Goal: Navigation & Orientation: Find specific page/section

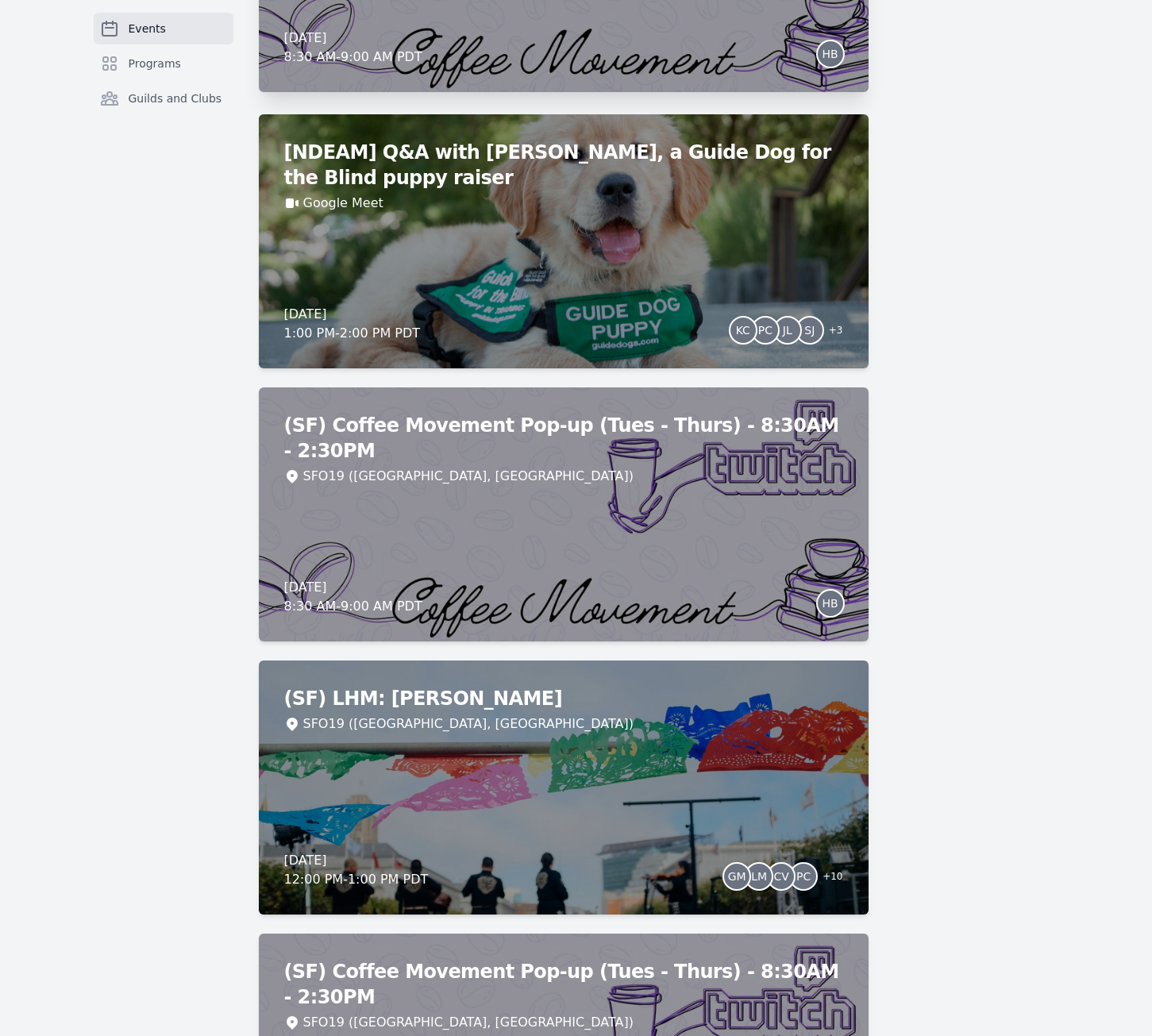
scroll to position [1432, 0]
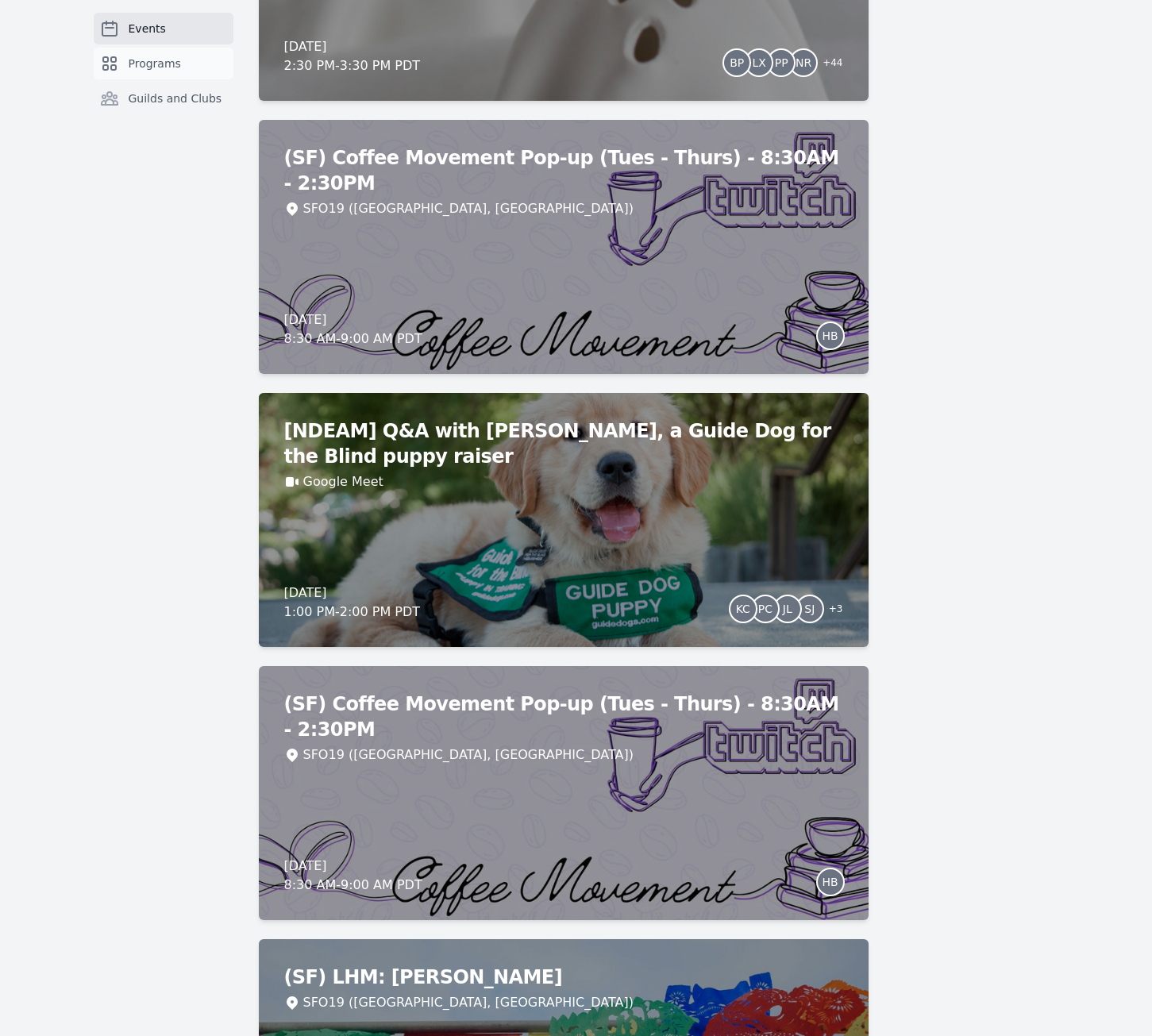
click at [135, 63] on span "Programs" at bounding box center [155, 63] width 52 height 16
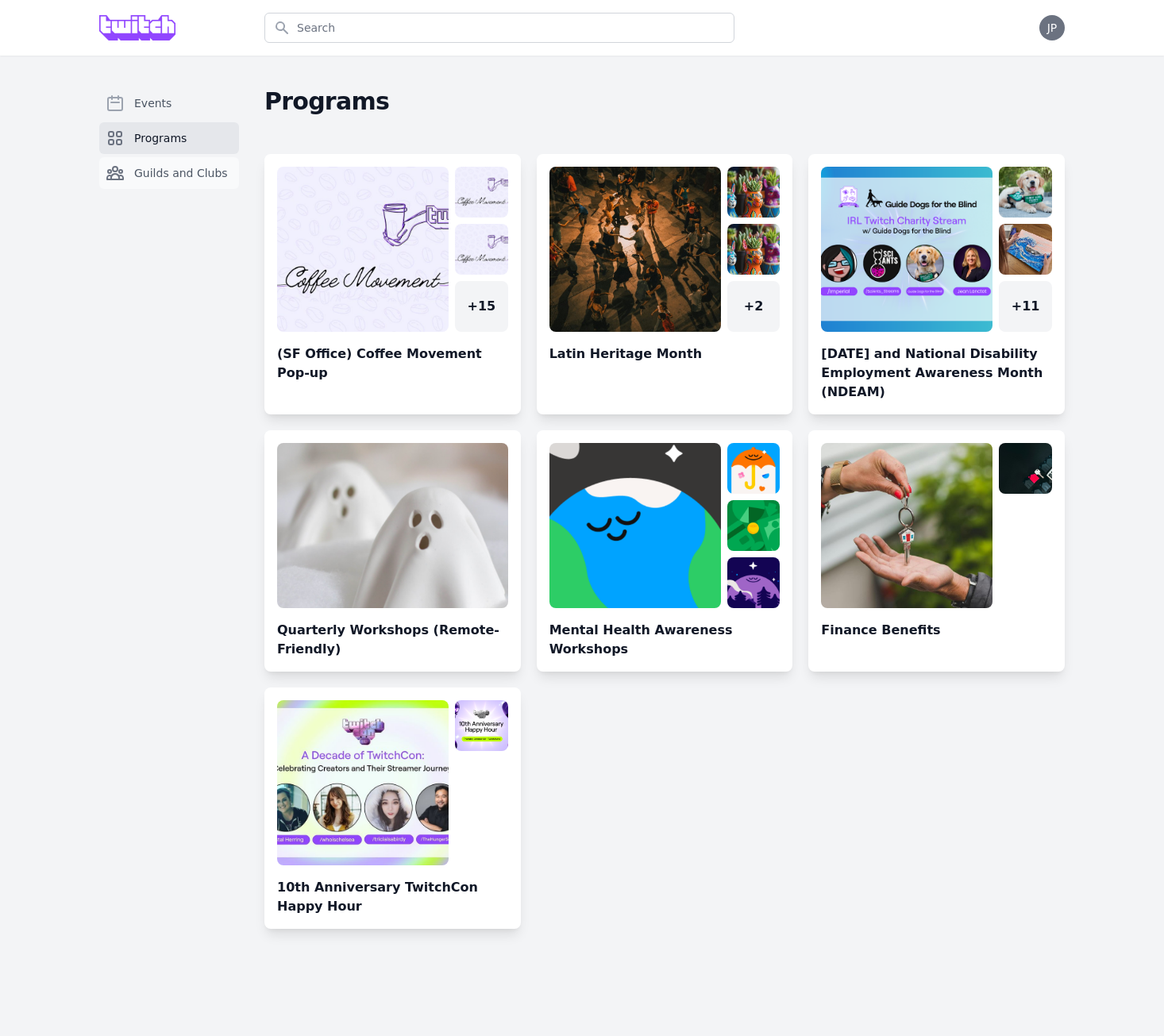
click at [177, 176] on span "Guilds and Clubs" at bounding box center [181, 172] width 93 height 16
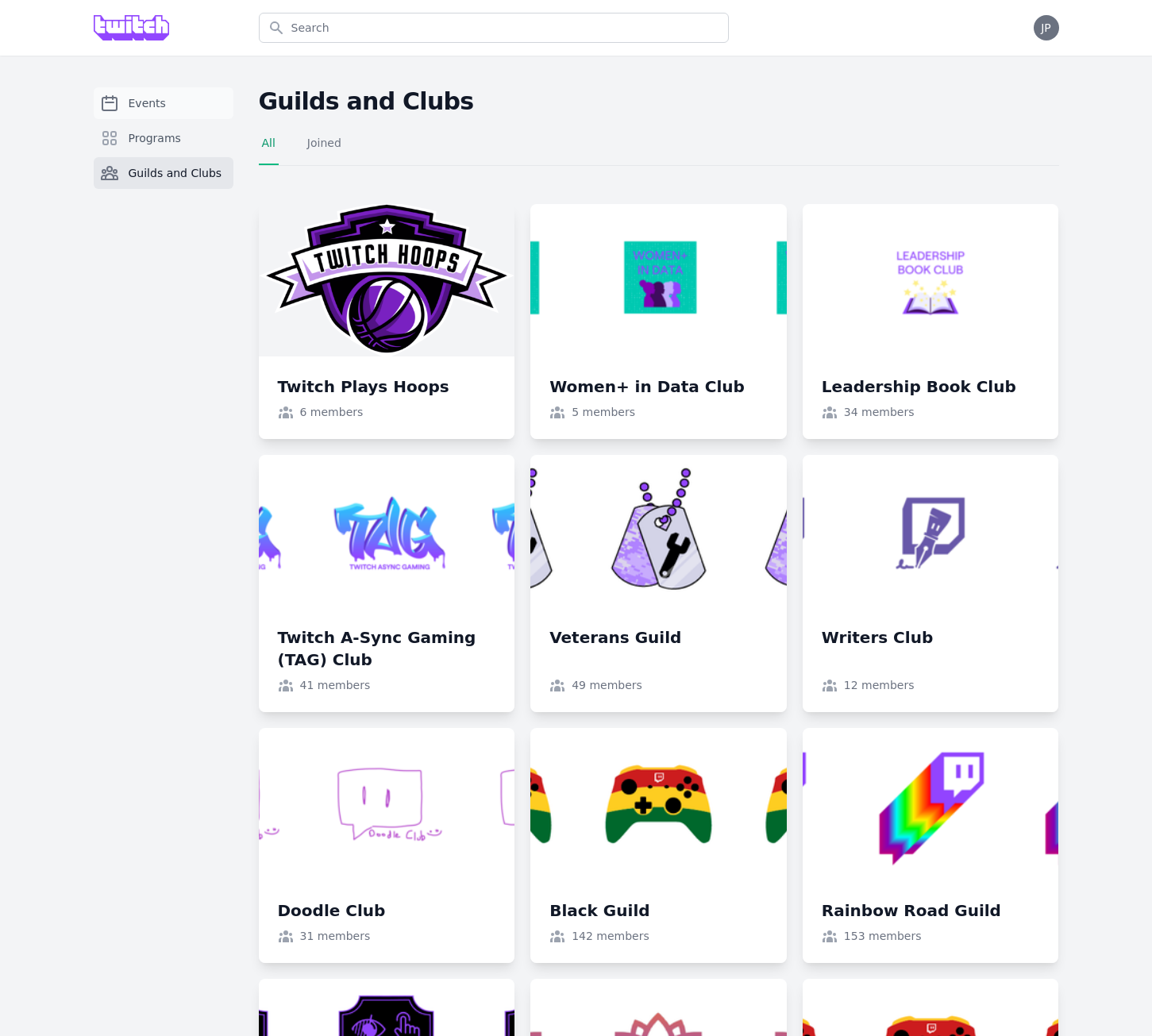
click at [151, 105] on span "Events" at bounding box center [147, 103] width 37 height 16
